Goal: Task Accomplishment & Management: Manage account settings

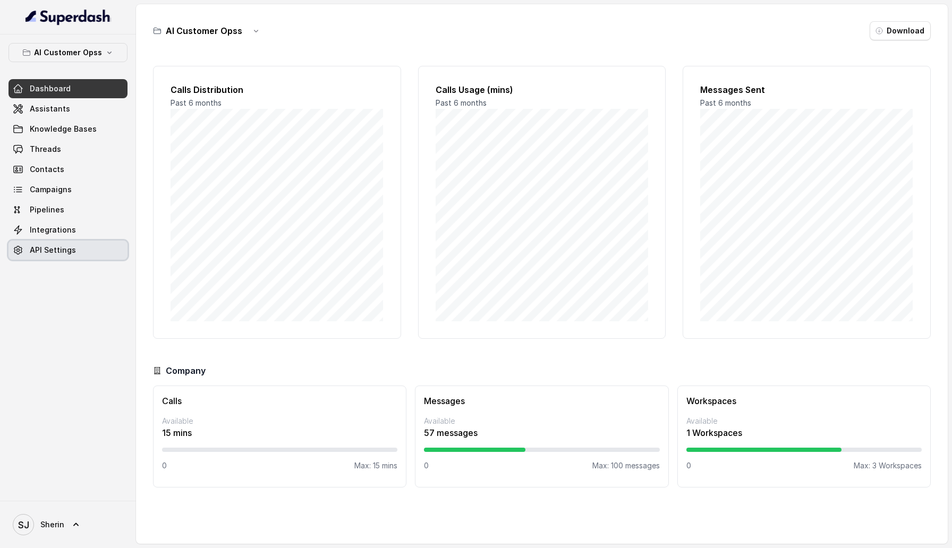
click at [83, 243] on link "API Settings" at bounding box center [68, 250] width 119 height 19
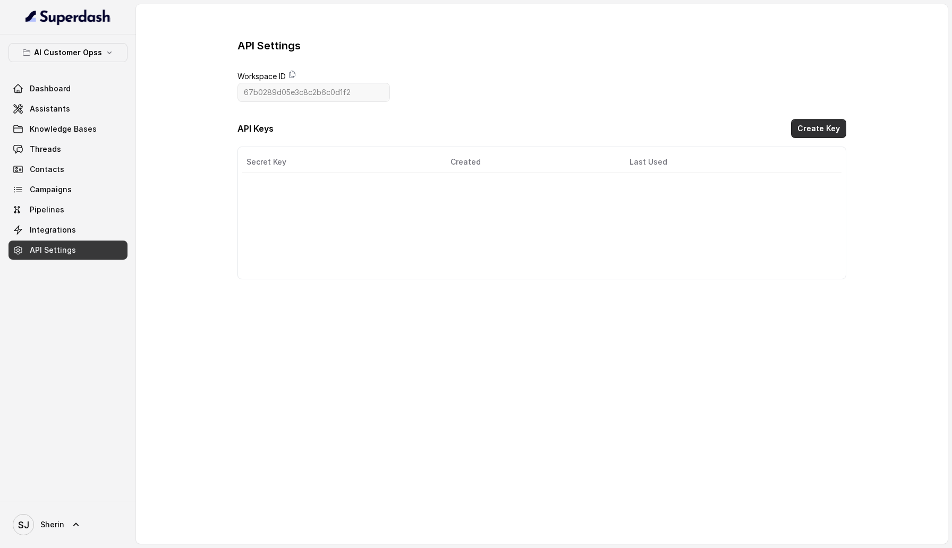
click at [804, 136] on button "Create Key" at bounding box center [818, 128] width 55 height 19
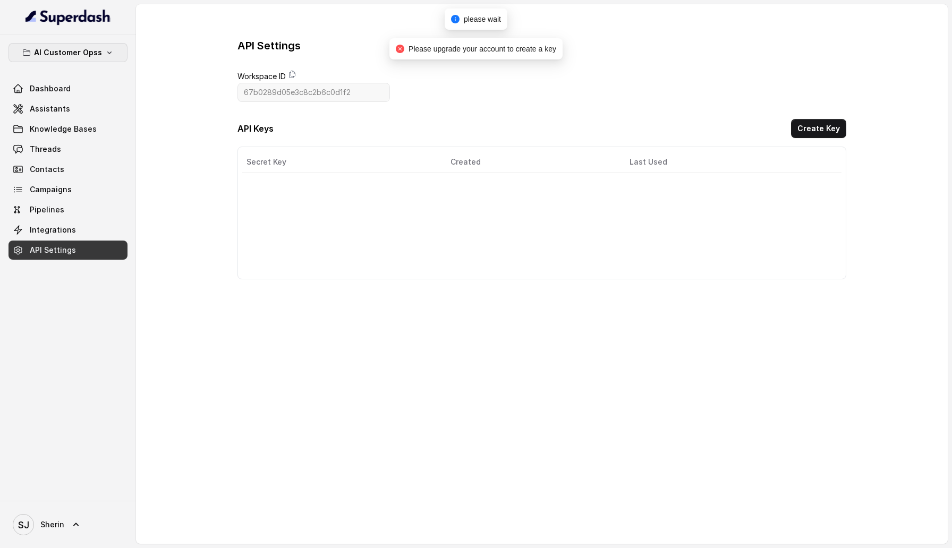
click at [92, 49] on p "AI Customer Opss" at bounding box center [68, 52] width 68 height 13
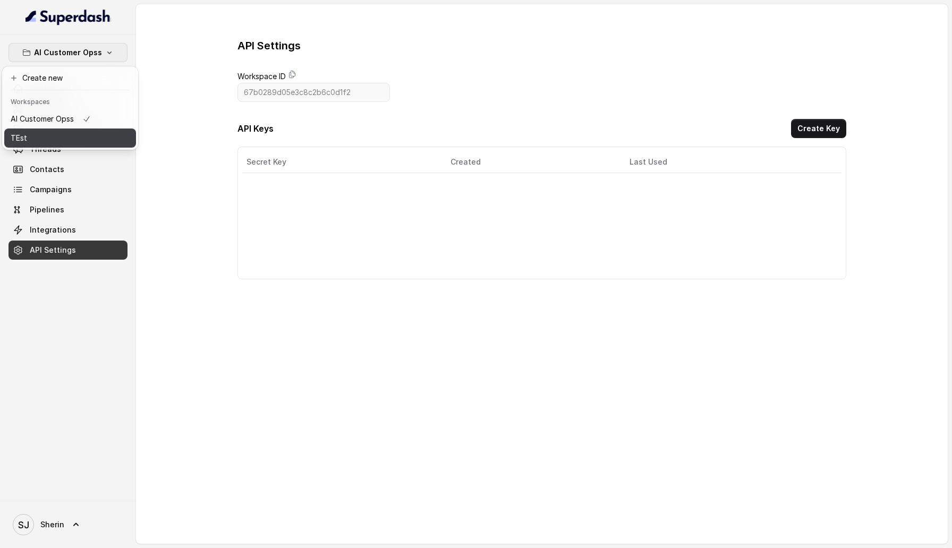
click at [85, 139] on div "TEst" at bounding box center [51, 138] width 80 height 13
type input "6895bf3d2b5ce9d29a62cae8"
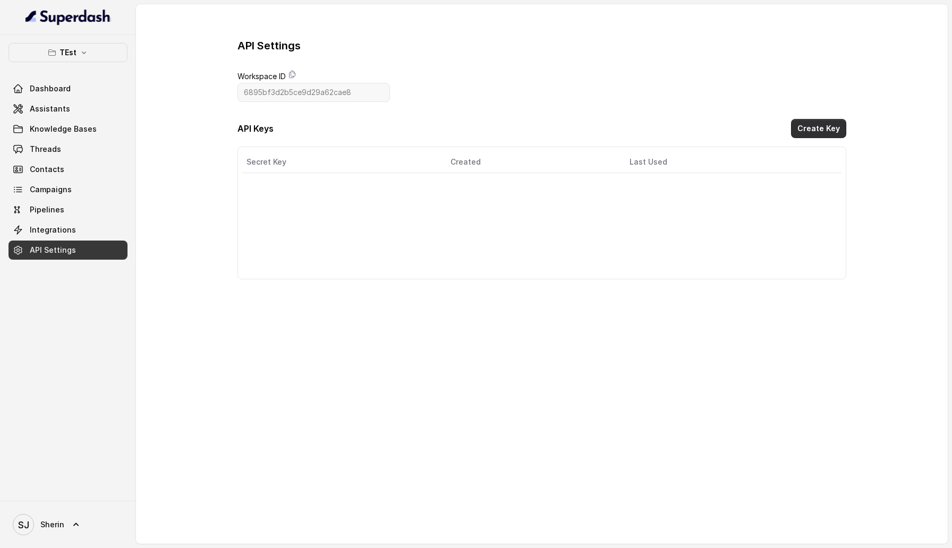
click at [827, 129] on button "Create Key" at bounding box center [818, 128] width 55 height 19
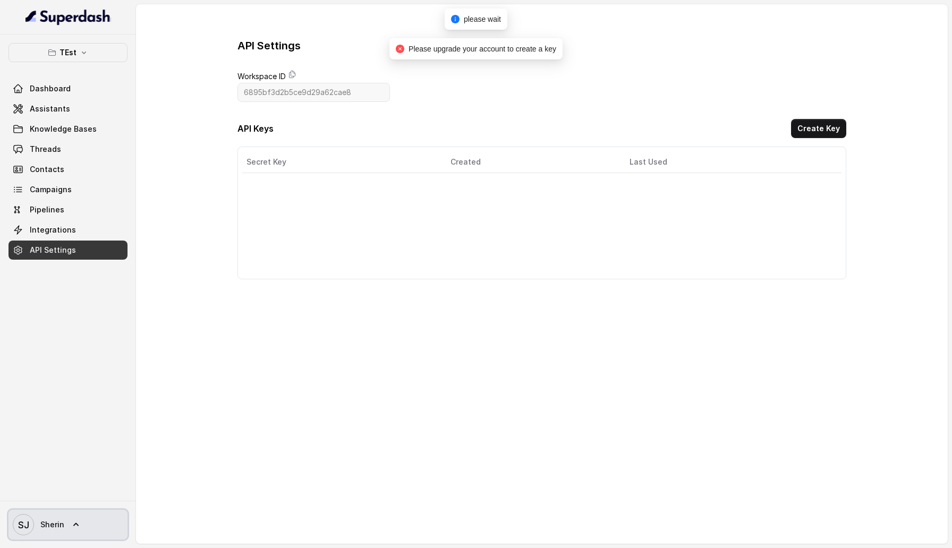
click at [87, 512] on link "SJ Sherin" at bounding box center [68, 525] width 119 height 30
click at [87, 489] on div "Logout" at bounding box center [67, 494] width 90 height 13
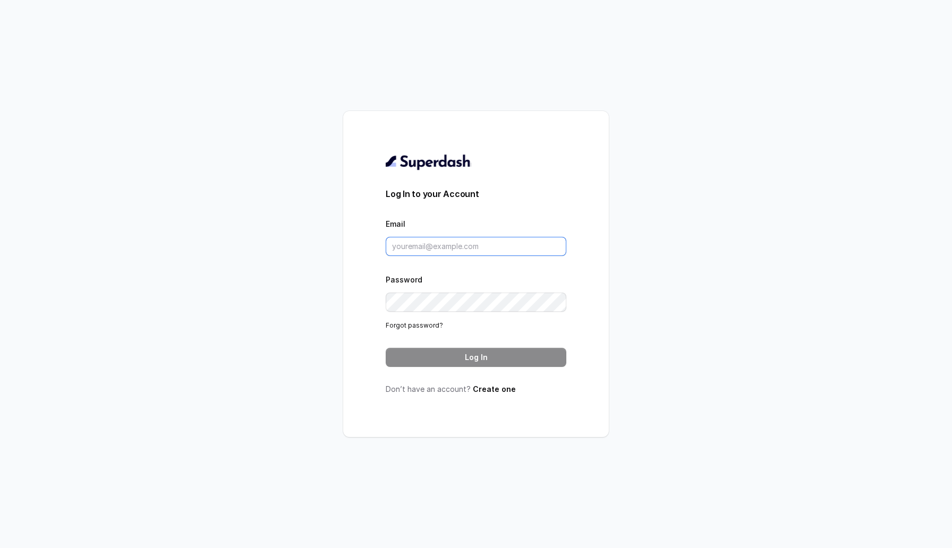
click at [428, 247] on input "Email" at bounding box center [476, 246] width 181 height 19
type input "sherinjacob20@gmail.com"
click at [475, 366] on button "Log In" at bounding box center [476, 357] width 181 height 19
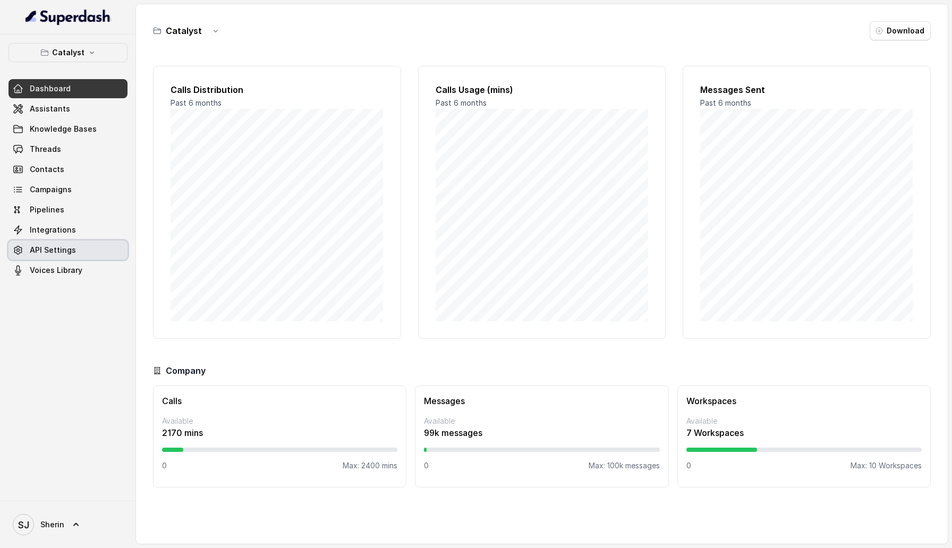
click at [56, 246] on span "API Settings" at bounding box center [53, 250] width 46 height 11
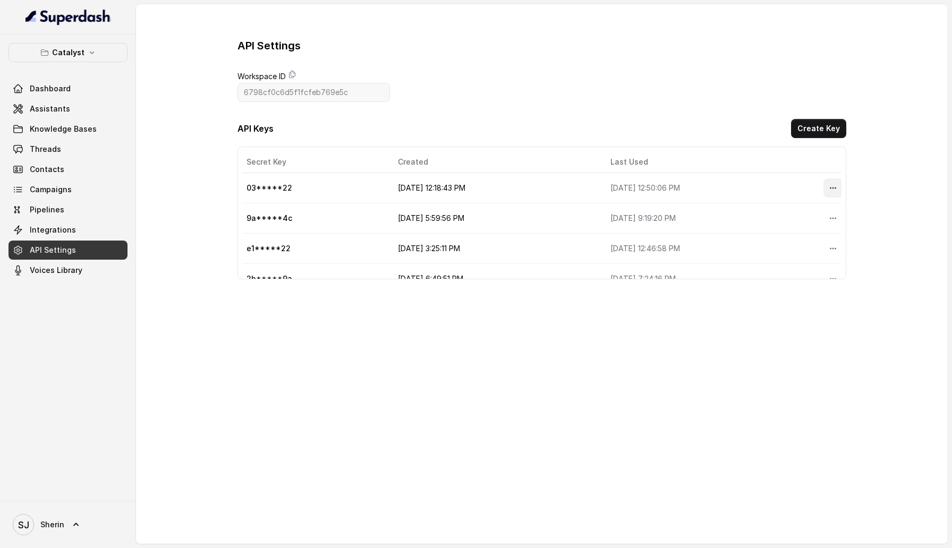
click at [831, 188] on icon "More options" at bounding box center [833, 189] width 6 height 2
click at [558, 480] on main "API Settings Workspace ID 6798cf0c6d5f1fcfeb769e5c API Keys Create Key Secret K…" at bounding box center [542, 273] width 812 height 538
click at [72, 43] on div "Catalyst Dashboard Assistants Knowledge Bases Threads Contacts Campaigns Pipeli…" at bounding box center [68, 268] width 136 height 467
click at [72, 64] on div "Catalyst Dashboard Assistants Knowledge Bases Threads Contacts Campaigns Pipeli…" at bounding box center [68, 161] width 119 height 237
click at [72, 49] on p "Catalyst" at bounding box center [68, 52] width 32 height 13
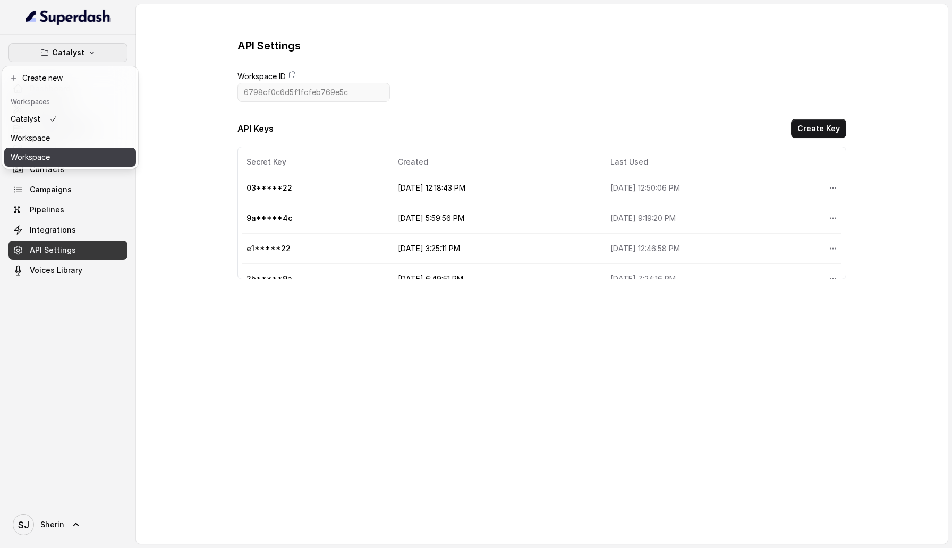
click at [72, 155] on button "Workspace" at bounding box center [70, 157] width 132 height 19
type input "67dc2c8d95b90f2b3789d92d"
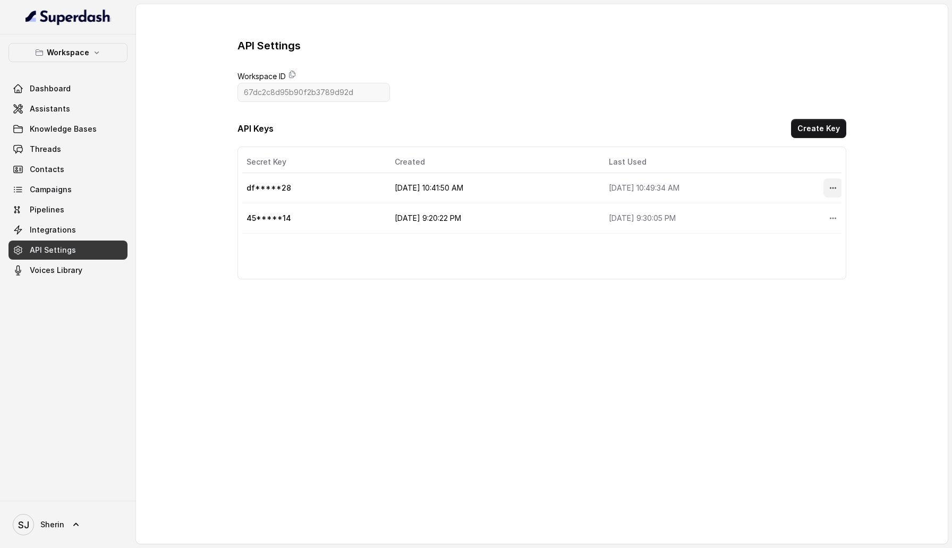
click at [840, 185] on button "More options" at bounding box center [833, 188] width 19 height 19
click at [813, 216] on button "Delete" at bounding box center [817, 213] width 53 height 19
